Goal: Information Seeking & Learning: Learn about a topic

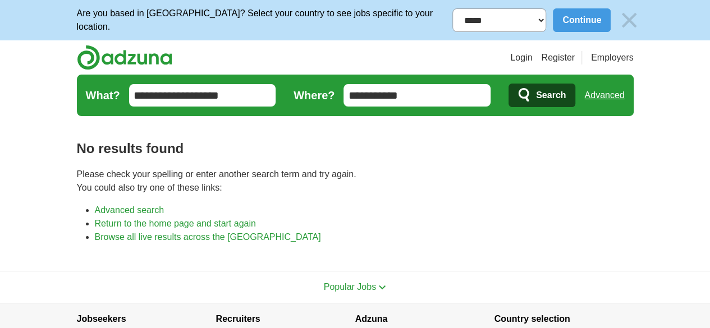
drag, startPoint x: 0, startPoint y: 0, endPoint x: 448, endPoint y: 99, distance: 458.6
click at [448, 99] on input "**********" at bounding box center [416, 95] width 147 height 22
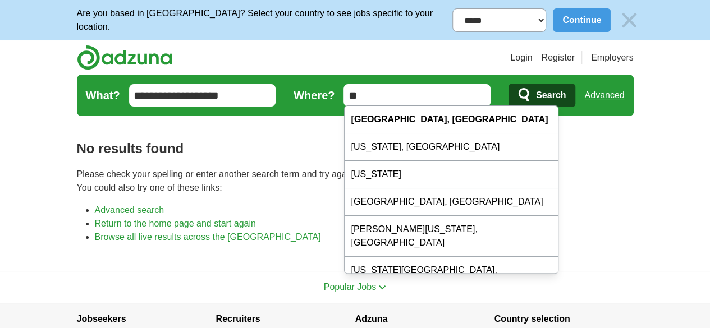
type input "*"
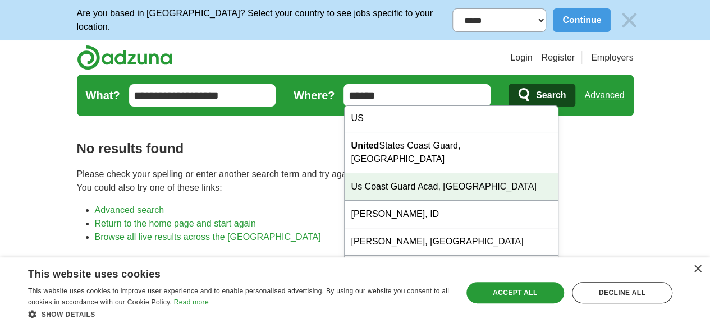
scroll to position [78, 0]
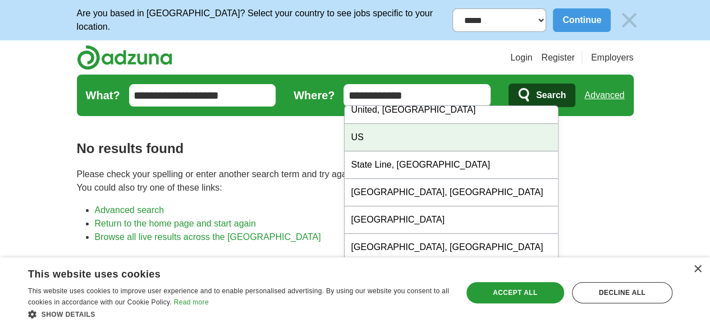
click at [437, 125] on div "US" at bounding box center [451, 137] width 213 height 27
type input "**"
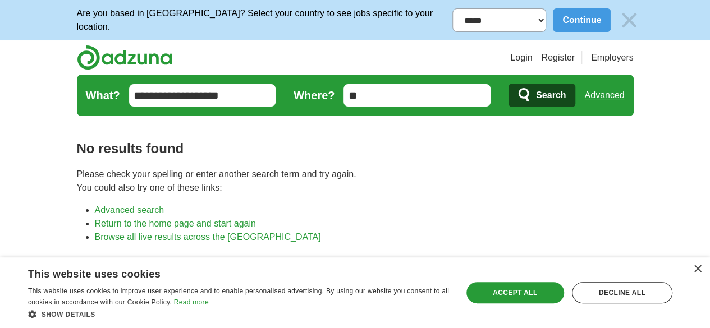
click at [566, 86] on span "Search" at bounding box center [551, 95] width 30 height 22
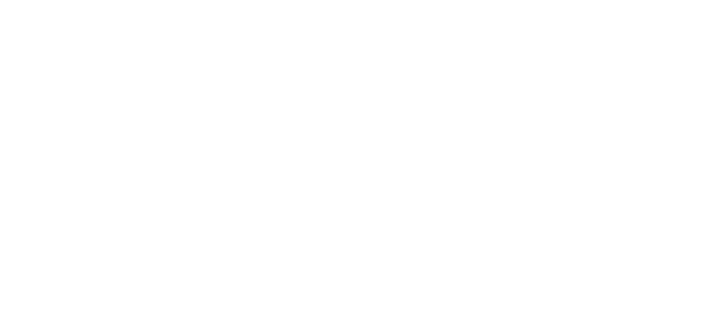
scroll to position [2020, 0]
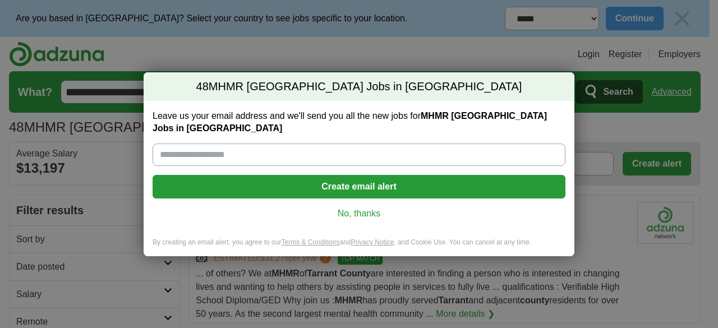
click at [327, 155] on input "Leave us your email address and we'll send you all the new jobs for MHMR [GEOGR…" at bounding box center [359, 155] width 413 height 22
type input "**********"
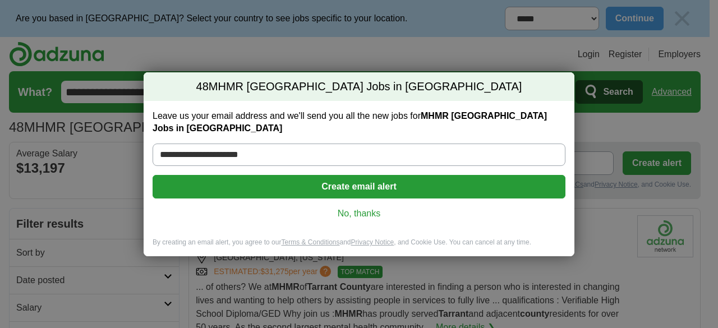
click at [338, 183] on button "Create email alert" at bounding box center [359, 187] width 413 height 24
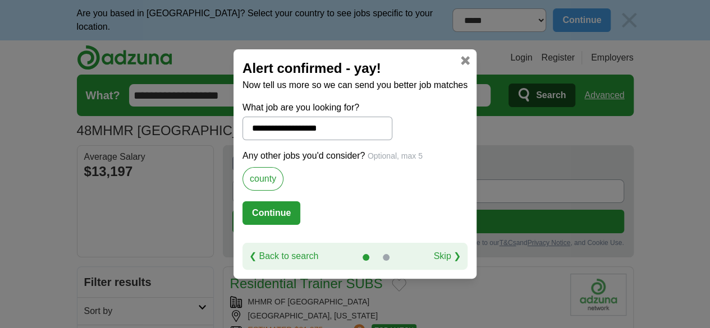
click at [284, 215] on button "Continue" at bounding box center [271, 213] width 58 height 24
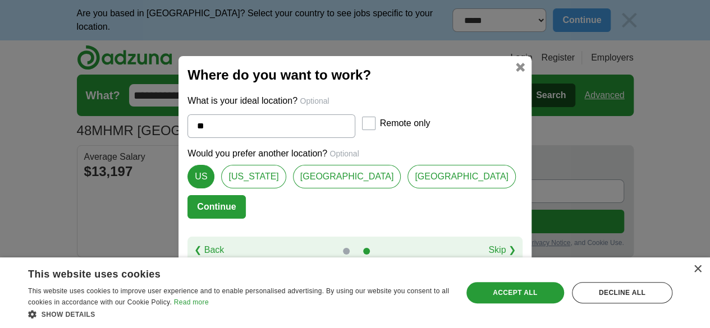
click at [245, 214] on button "Continue" at bounding box center [216, 207] width 58 height 24
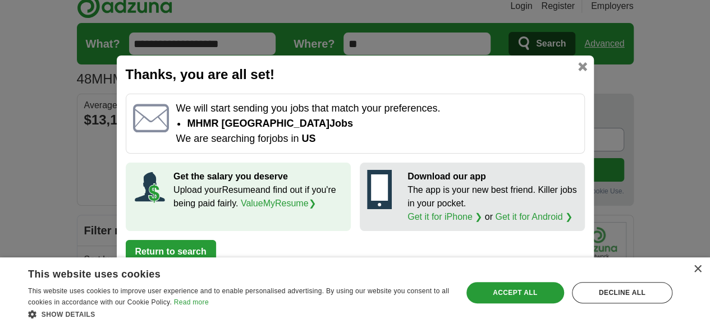
scroll to position [112, 0]
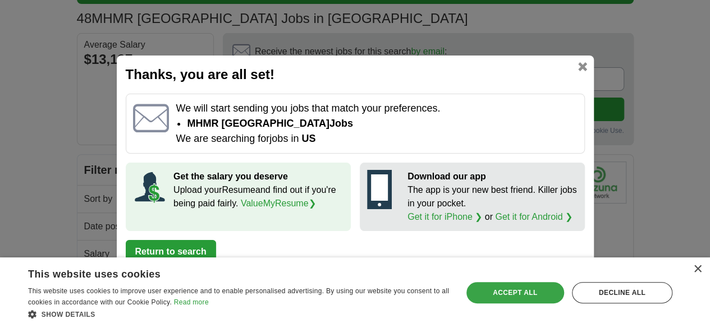
click at [490, 294] on div "Accept all" at bounding box center [515, 292] width 98 height 21
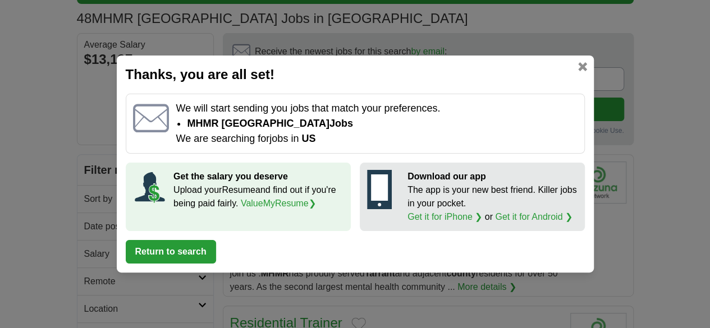
click at [265, 206] on link "ValueMyResume ❯" at bounding box center [278, 204] width 75 height 10
click at [580, 63] on link at bounding box center [582, 66] width 9 height 9
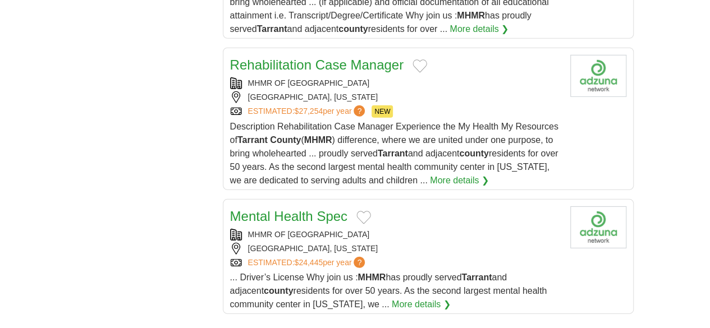
scroll to position [1571, 0]
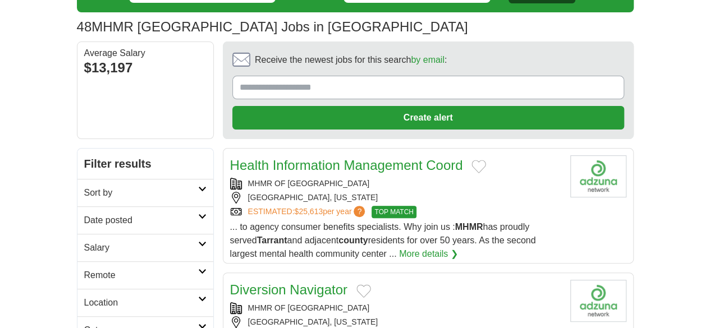
scroll to position [112, 0]
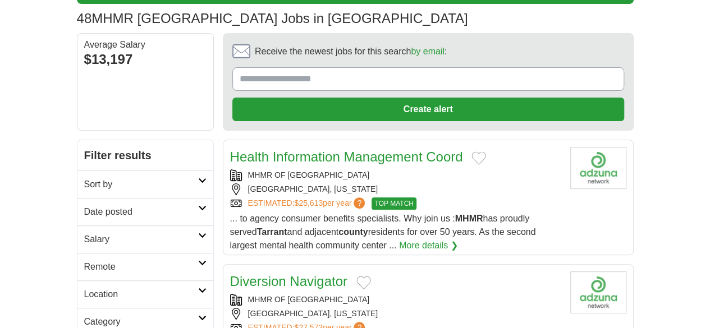
click at [424, 169] on div "MHMR OF [GEOGRAPHIC_DATA]" at bounding box center [395, 175] width 331 height 12
